Goal: Task Accomplishment & Management: Manage account settings

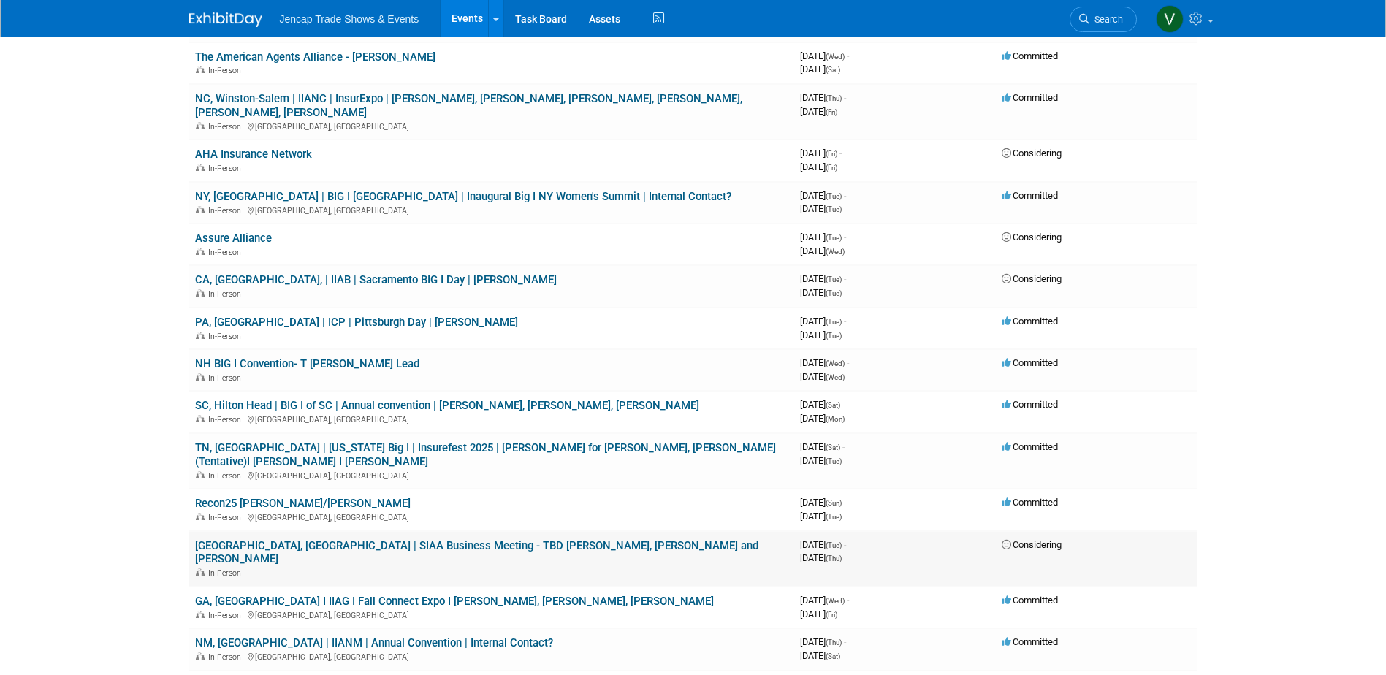
scroll to position [877, 0]
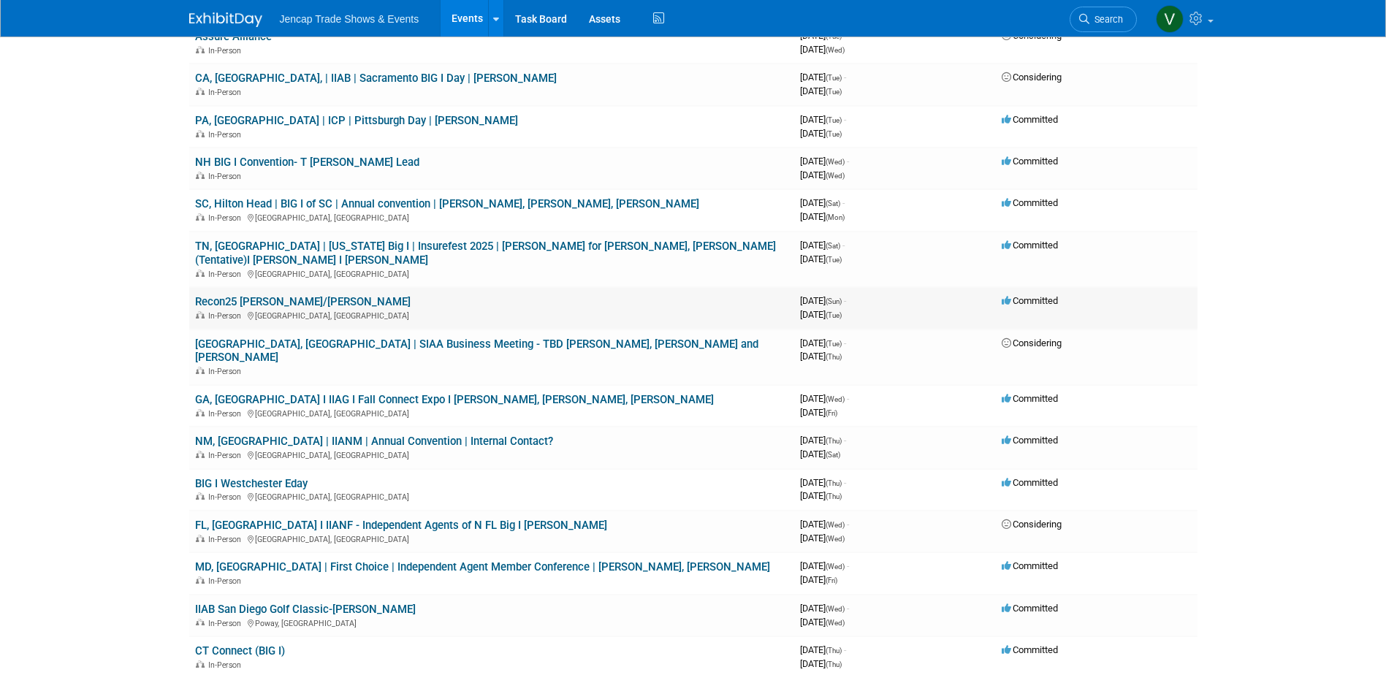
click at [228, 295] on link "Recon25 Jason/Carrie" at bounding box center [303, 301] width 216 height 13
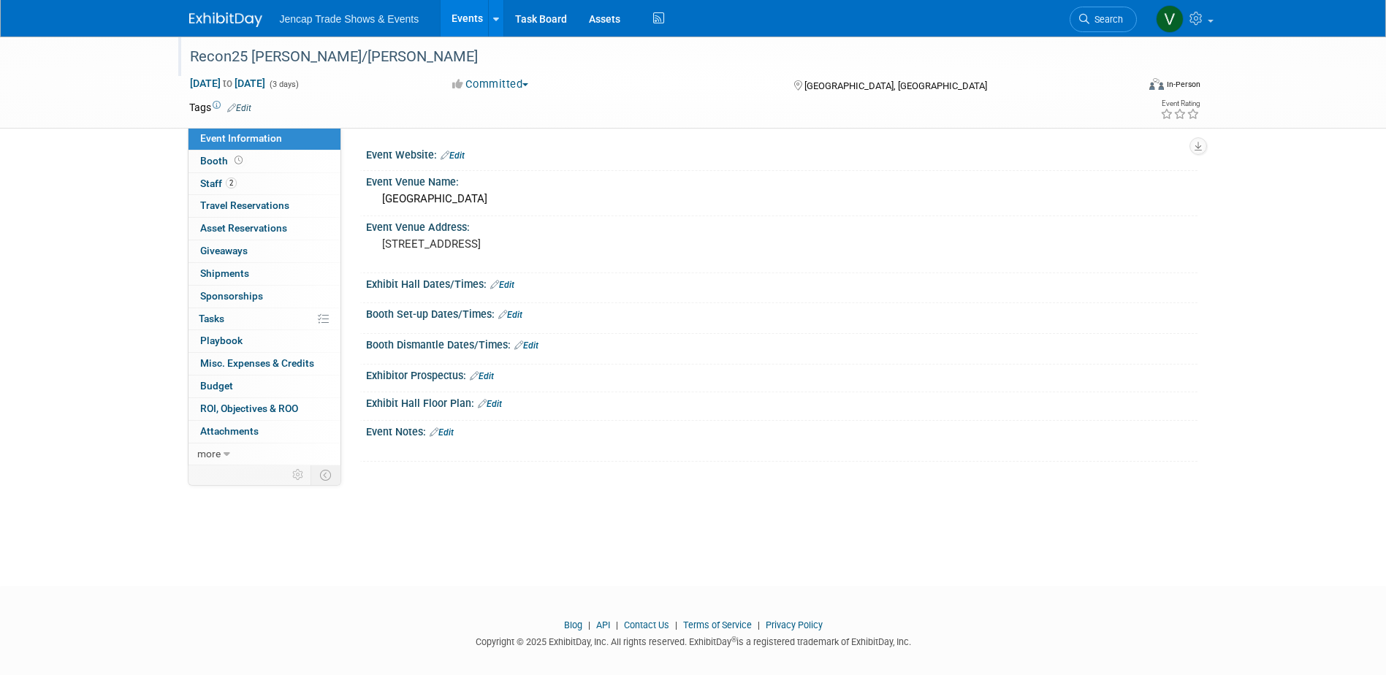
click at [187, 52] on div "Recon25 Jason/Carrie" at bounding box center [650, 57] width 930 height 26
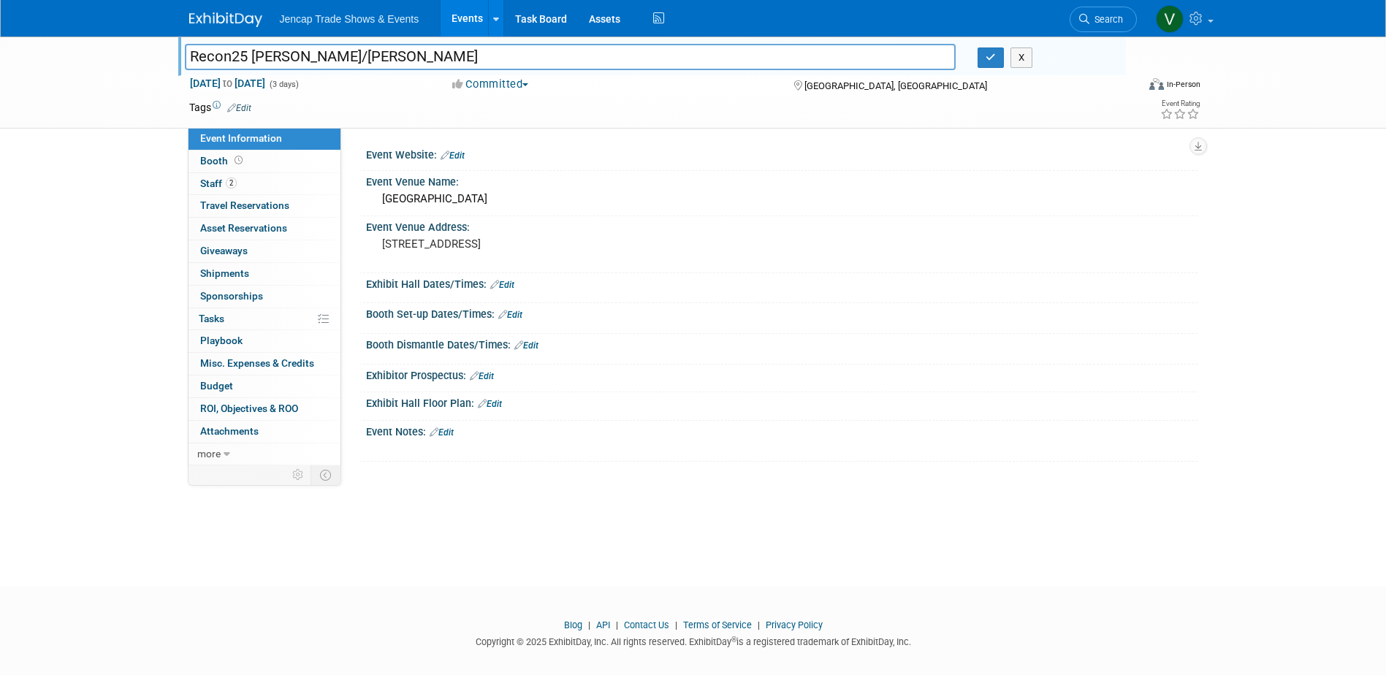
click at [193, 59] on input "Recon25 Jason/Carrie" at bounding box center [571, 57] width 772 height 26
type input "TX, [GEOGRAPHIC_DATA] | Recon25 | [PERSON_NAME], [PERSON_NAME]"
click at [991, 60] on icon "button" at bounding box center [991, 58] width 10 height 10
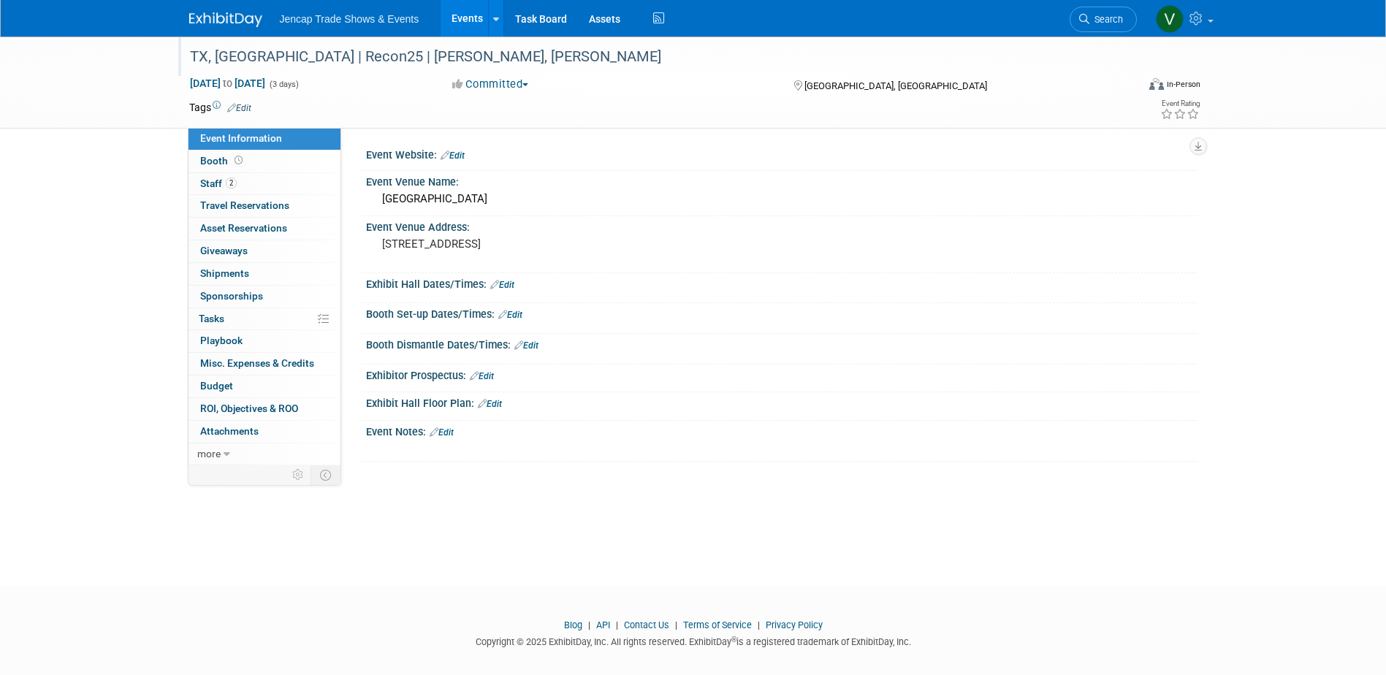
click at [455, 12] on link "Events" at bounding box center [467, 18] width 53 height 37
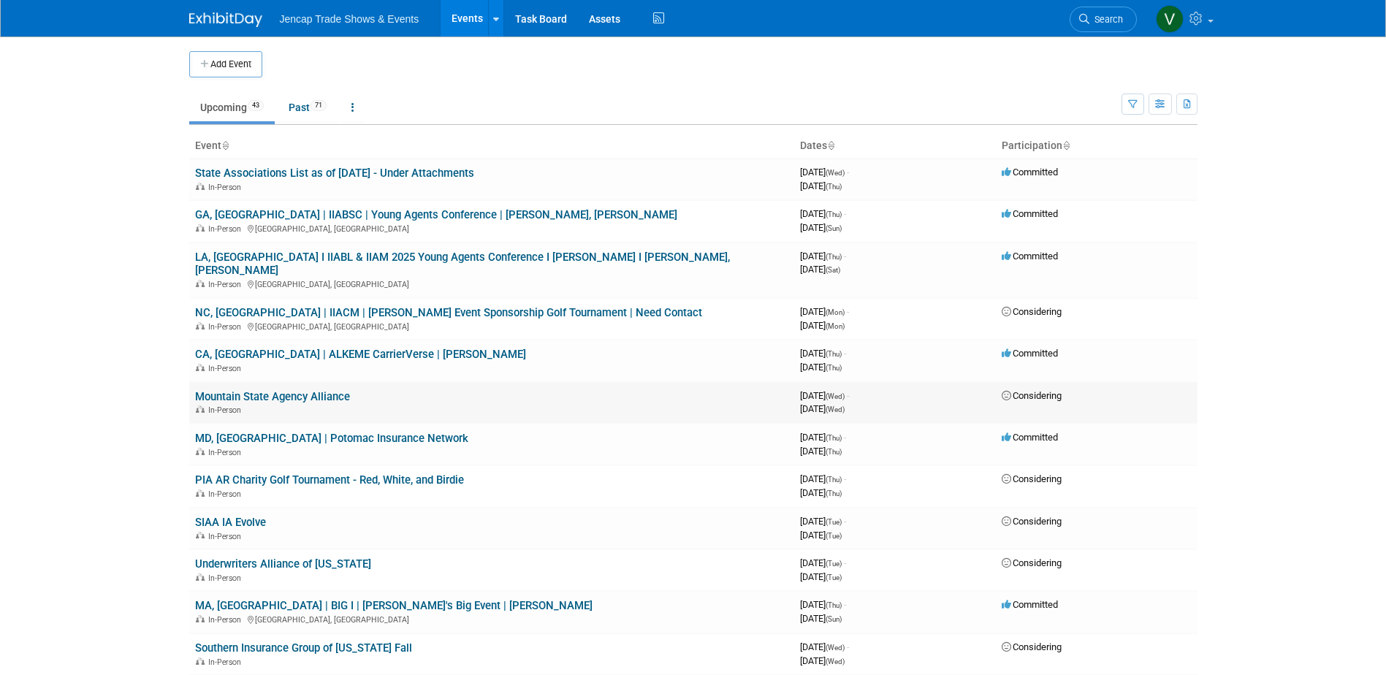
scroll to position [73, 0]
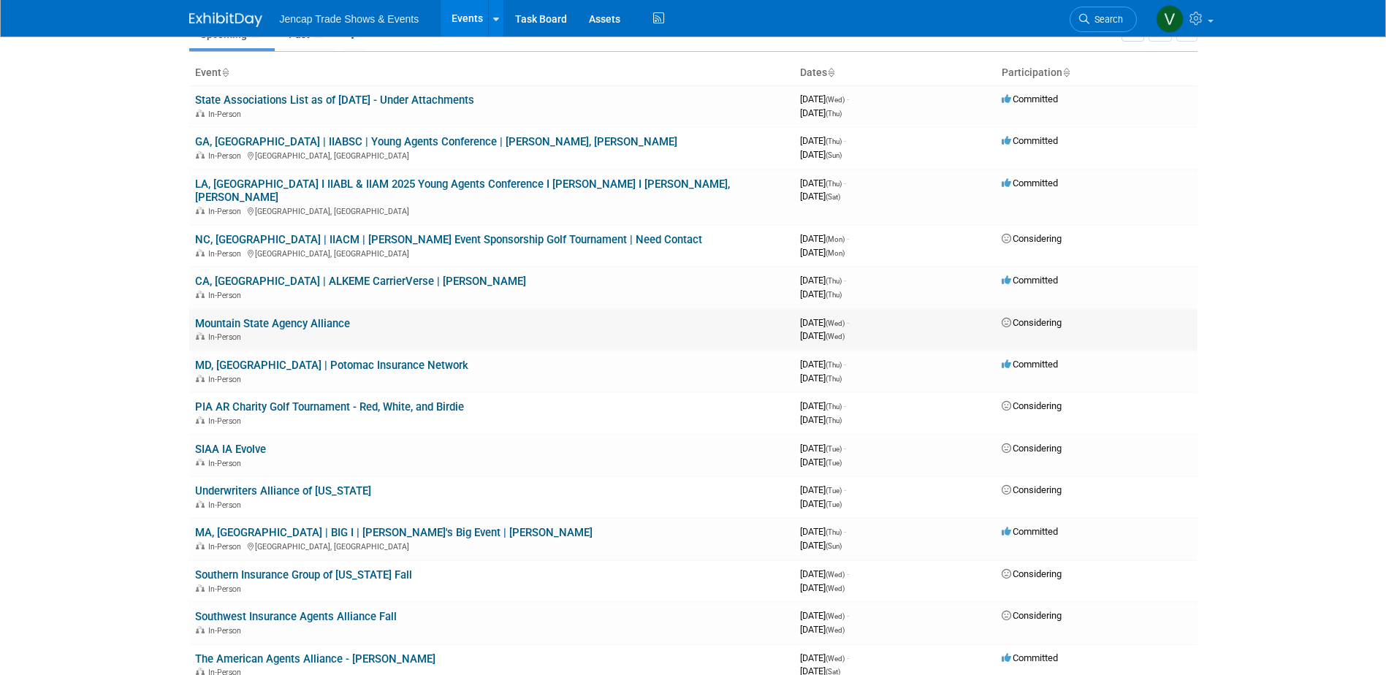
click at [213, 317] on link "Mountain State Agency Alliance" at bounding box center [272, 323] width 155 height 13
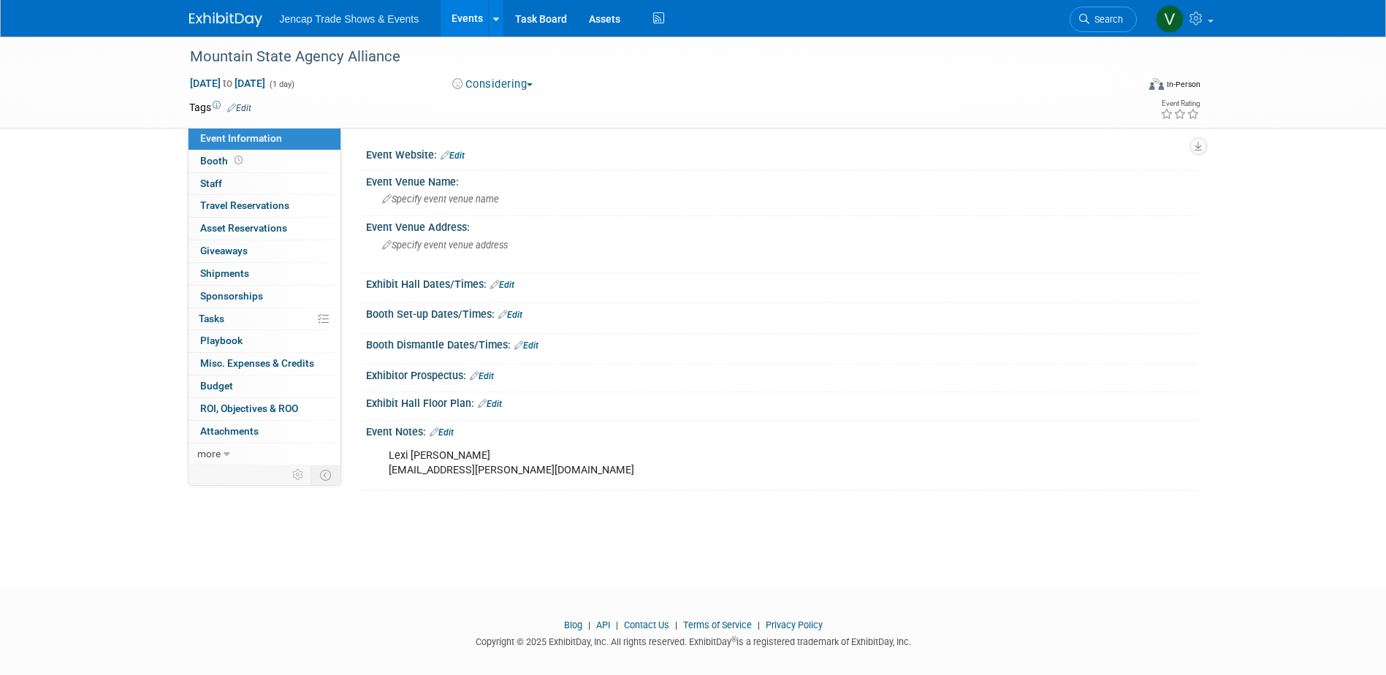
click at [464, 14] on link "Events" at bounding box center [467, 18] width 53 height 37
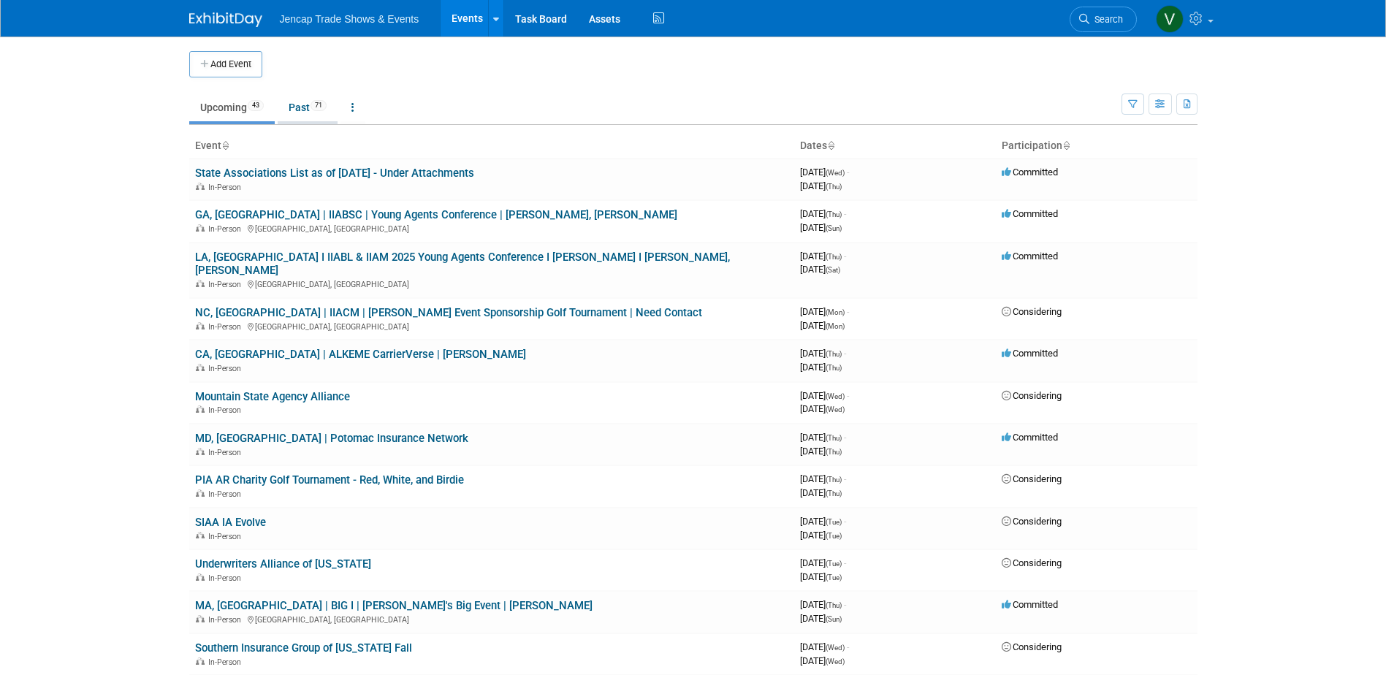
click at [293, 102] on link "Past 71" at bounding box center [308, 108] width 60 height 28
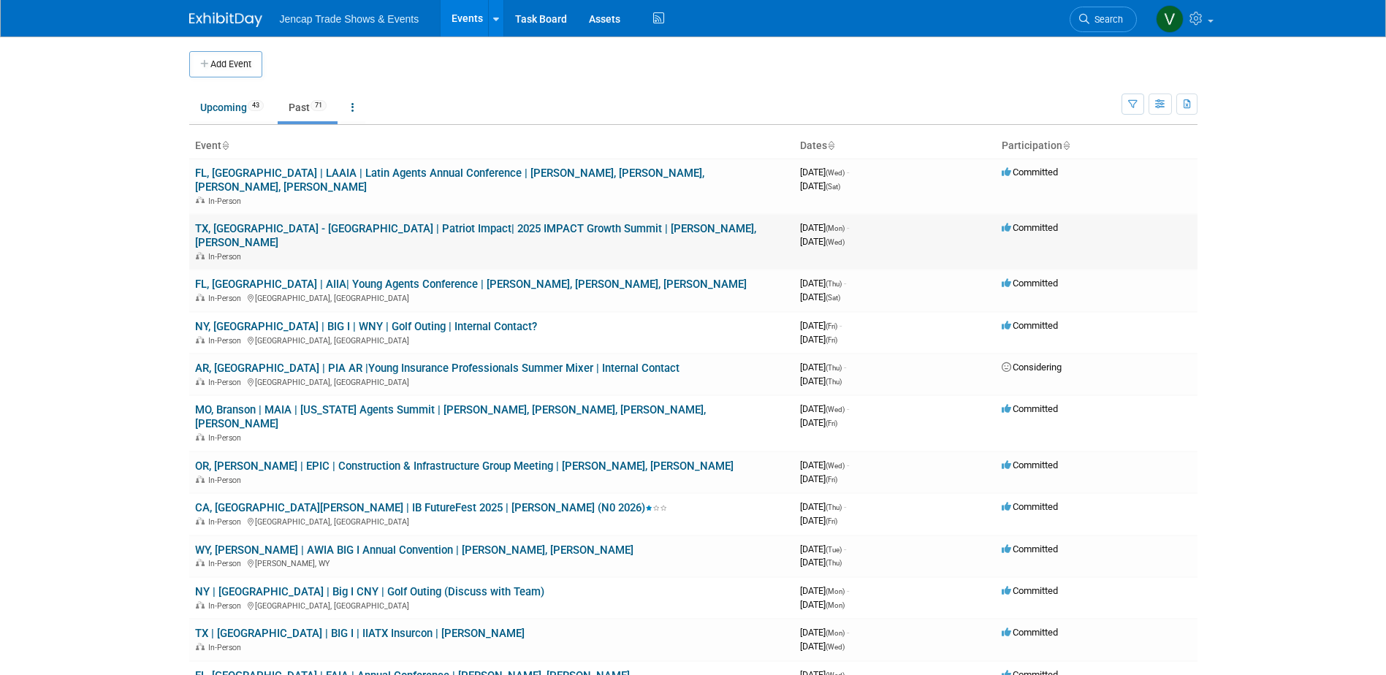
click at [408, 222] on link "TX, [GEOGRAPHIC_DATA] - [GEOGRAPHIC_DATA] | Patriot Impact| 2025 IMPACT Growth …" at bounding box center [475, 235] width 561 height 27
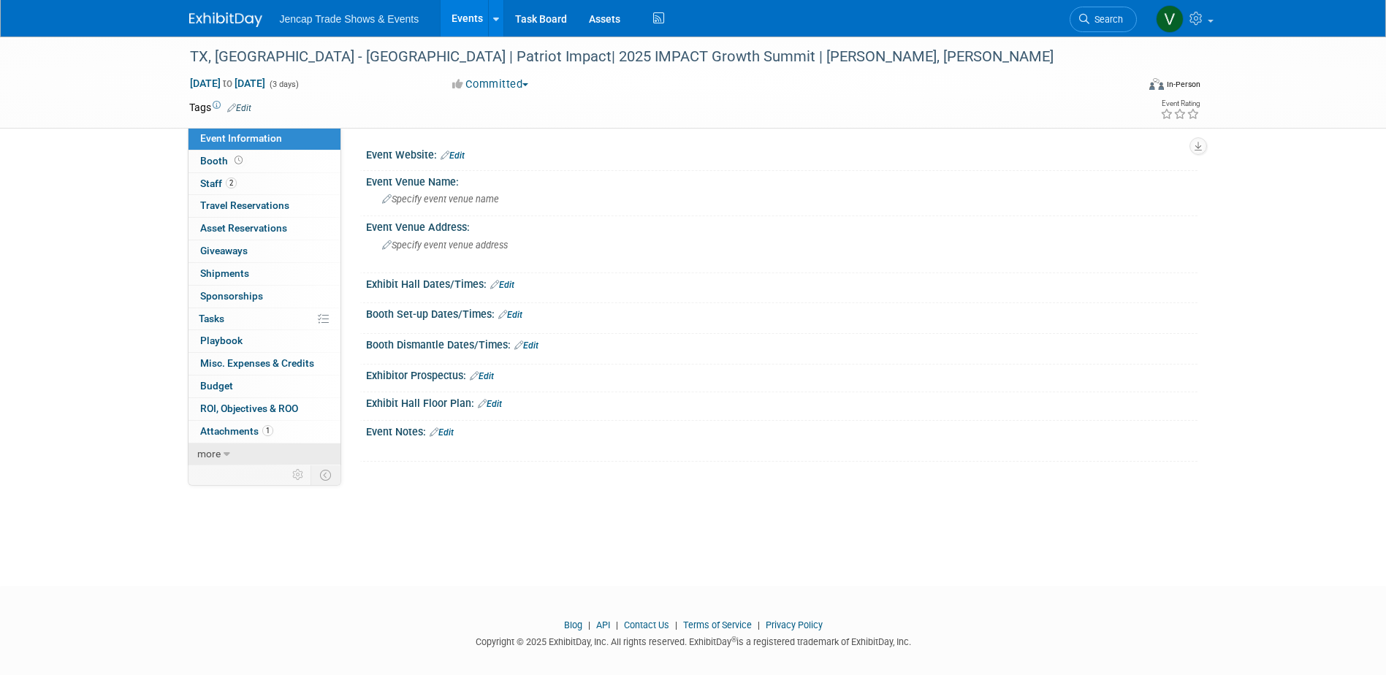
click at [227, 453] on icon at bounding box center [227, 454] width 7 height 10
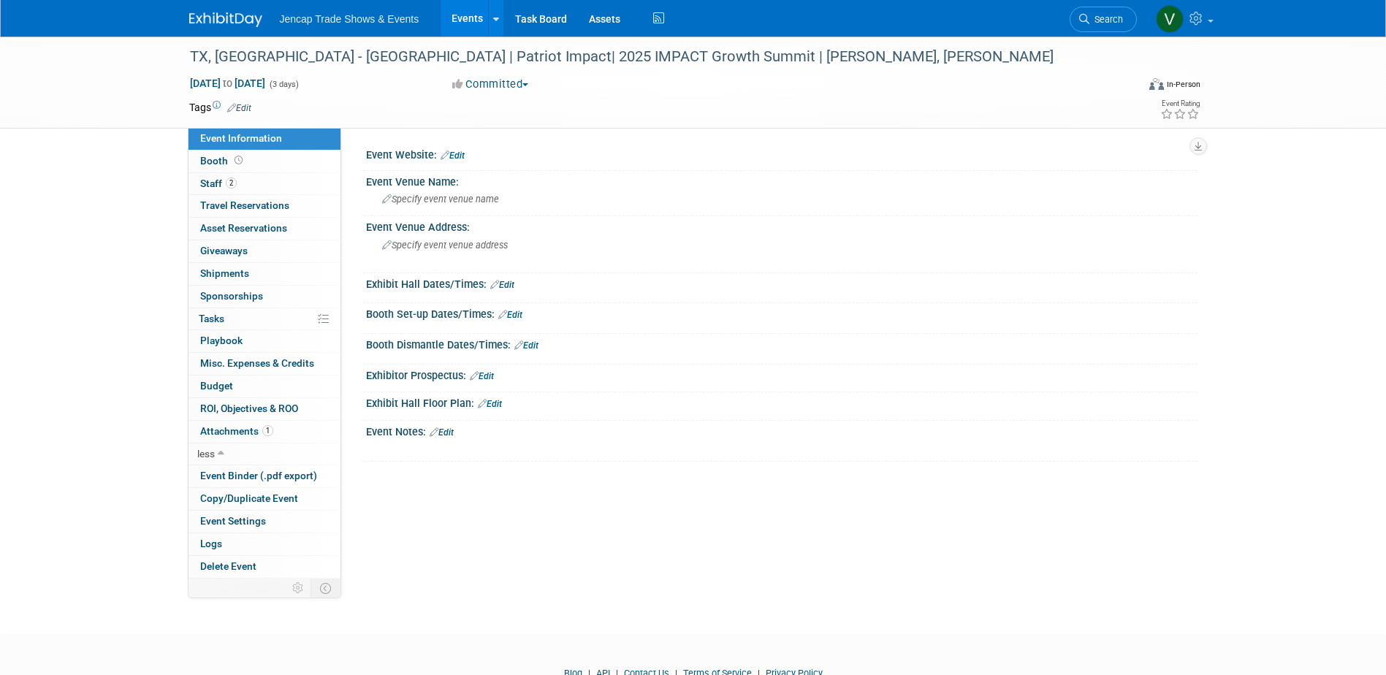
click at [450, 430] on link "Edit" at bounding box center [442, 433] width 24 height 10
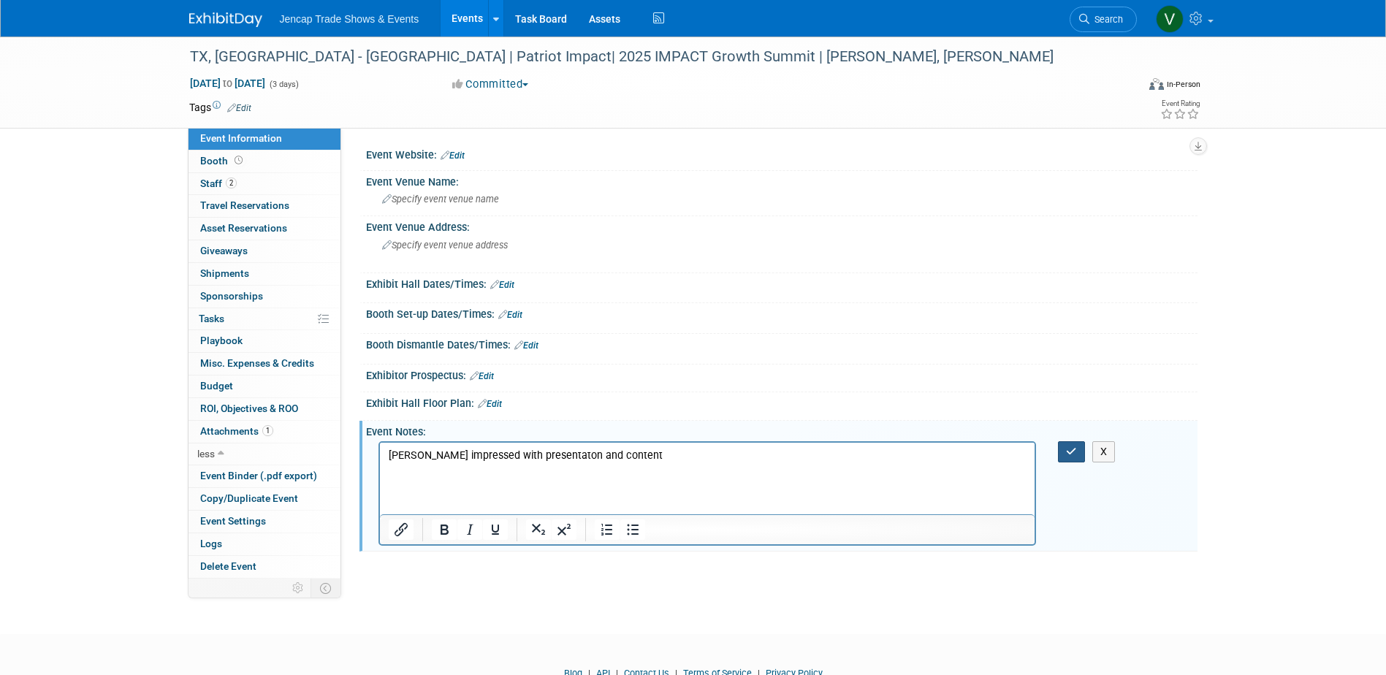
click at [1078, 449] on button "button" at bounding box center [1071, 451] width 27 height 21
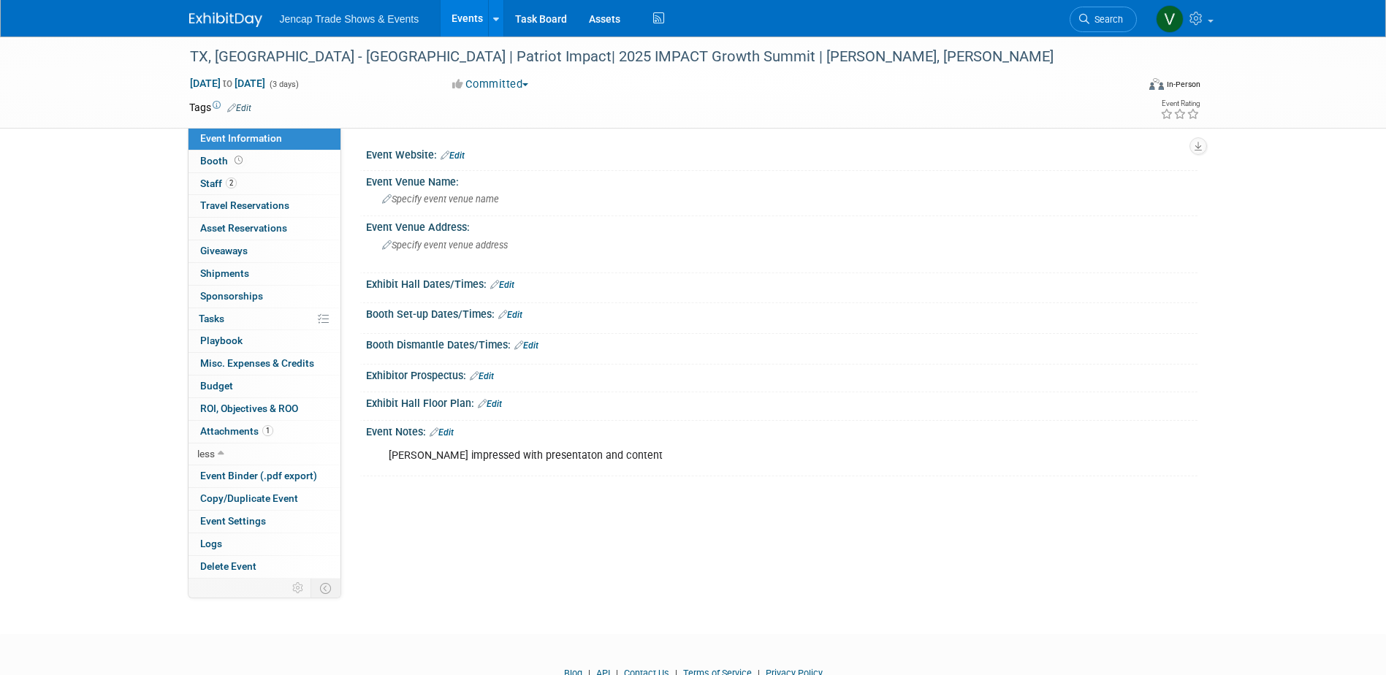
click at [471, 16] on link "Events" at bounding box center [467, 18] width 53 height 37
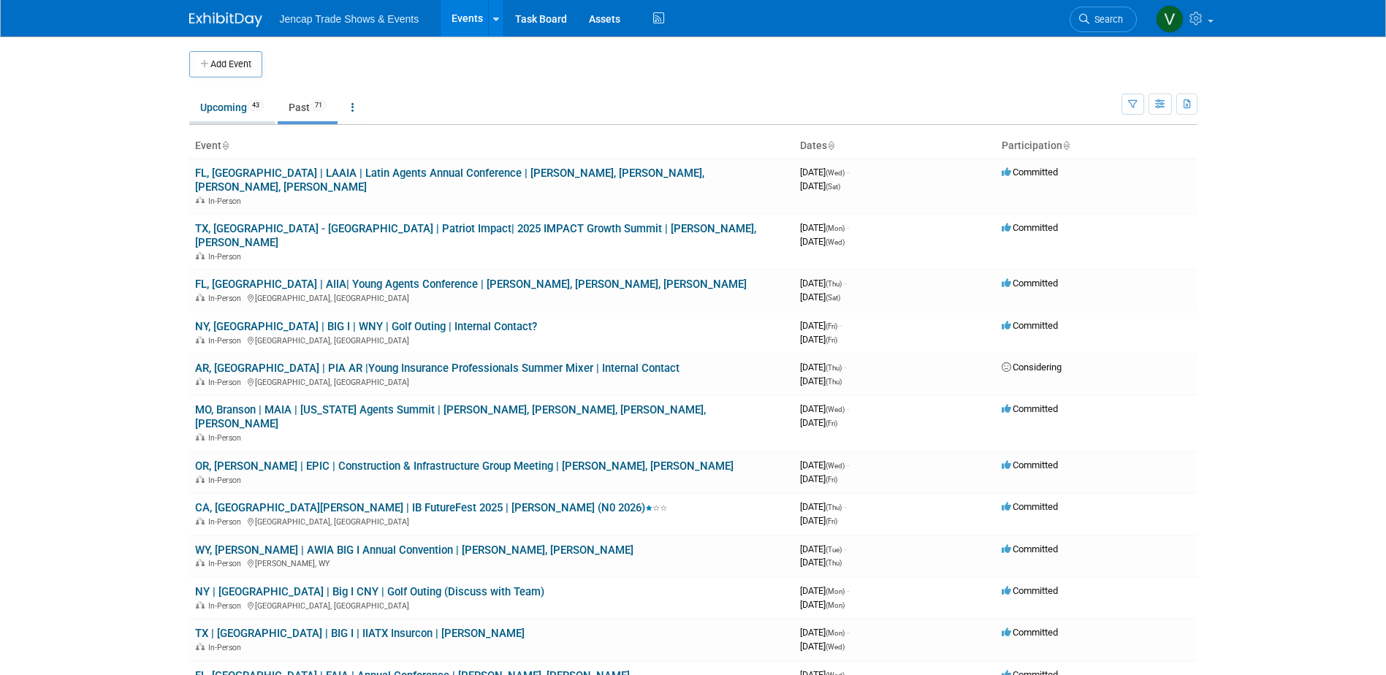
click at [231, 106] on link "Upcoming 43" at bounding box center [232, 108] width 86 height 28
